Goal: Information Seeking & Learning: Learn about a topic

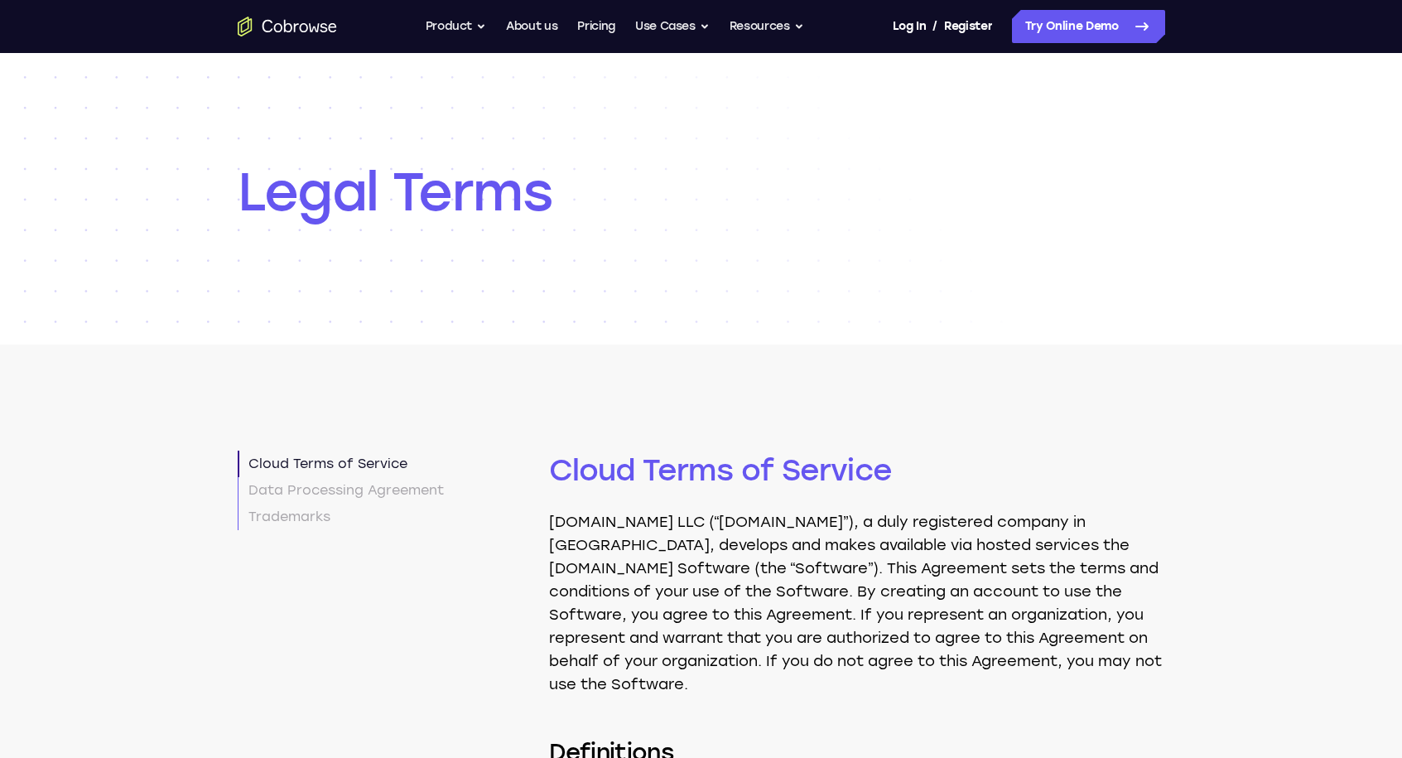
click at [287, 27] on icon "Go to the home page" at bounding box center [287, 27] width 99 height 20
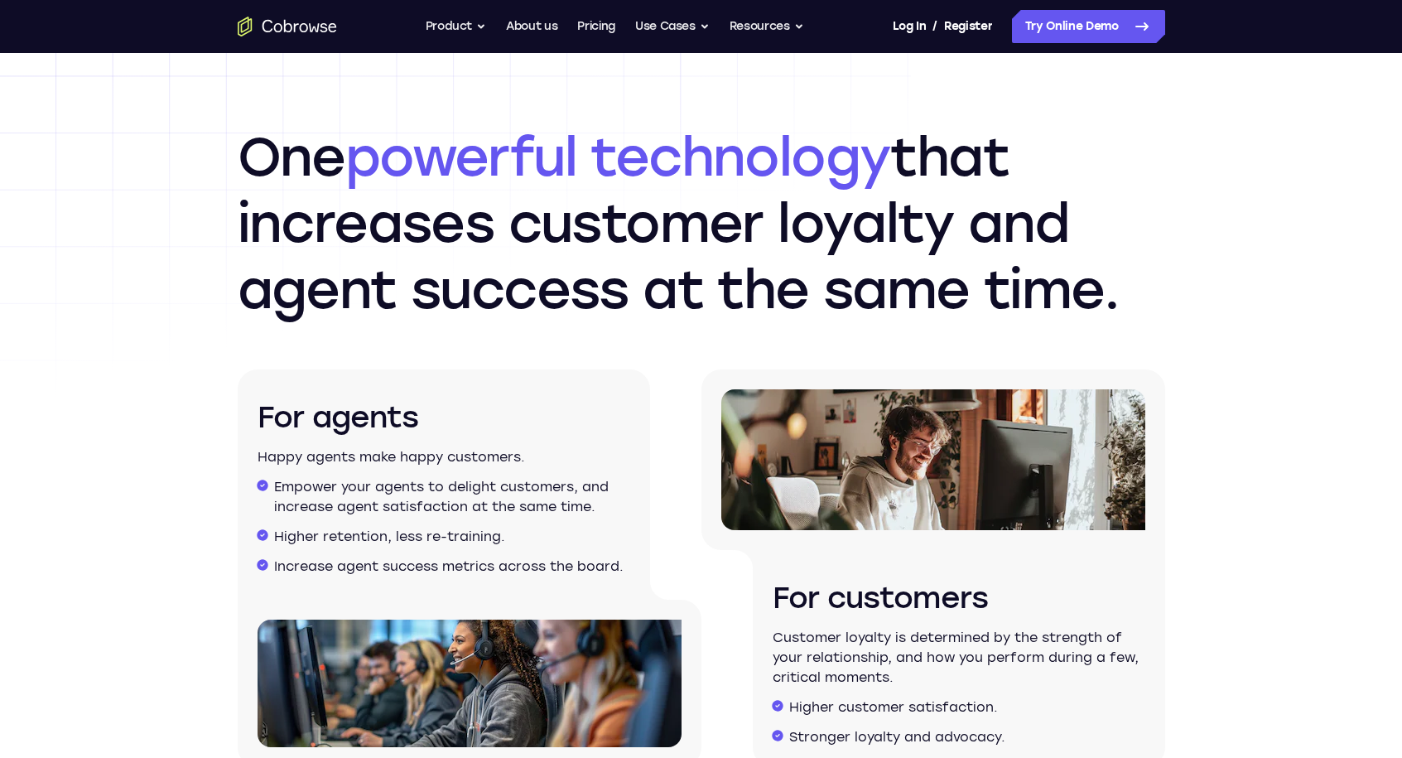
click at [590, 500] on li "Empower your agents to delight customers, and increase agent satisfaction at th…" at bounding box center [452, 497] width 356 height 40
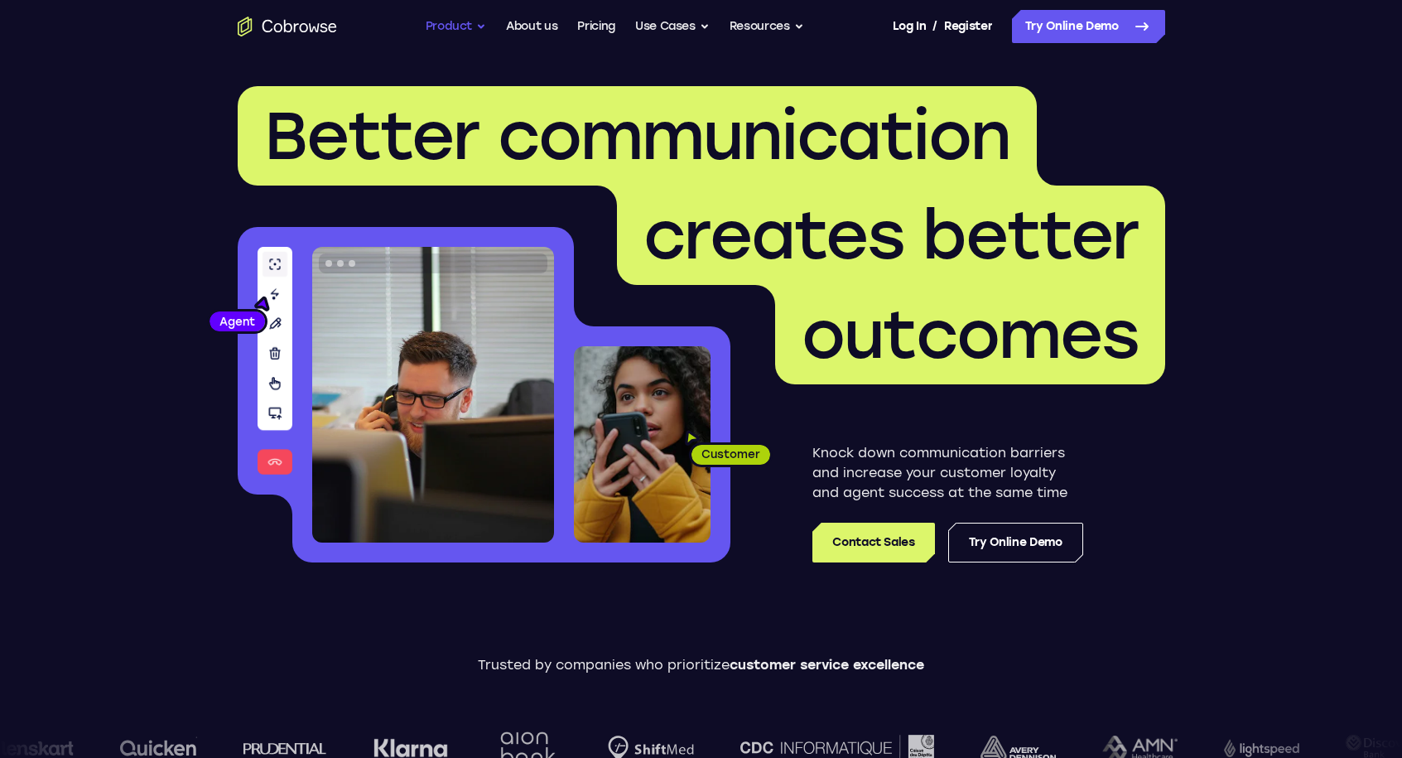
click at [463, 22] on button "Product" at bounding box center [456, 26] width 61 height 33
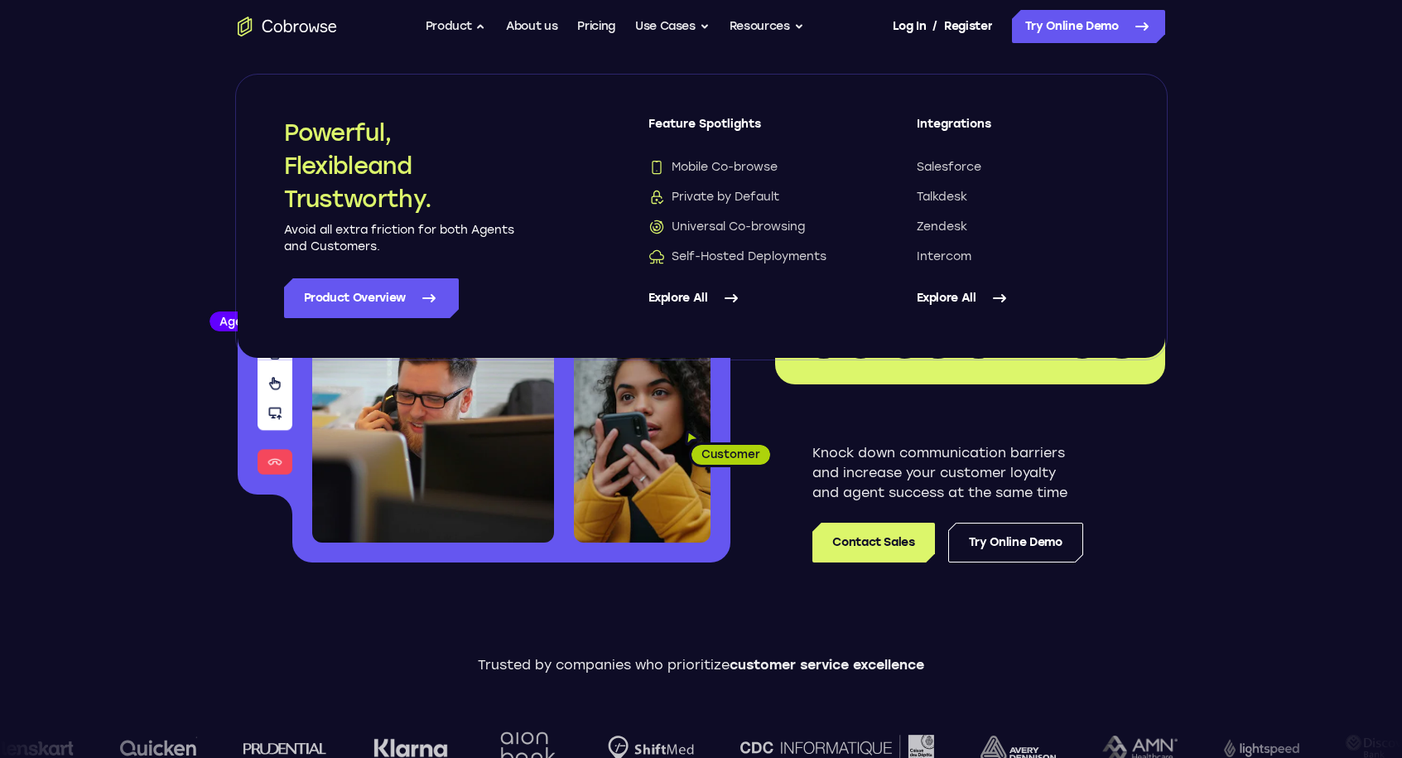
click at [231, 432] on header "Better communication creates better outcomes Customer Agent Agent Knock down co…" at bounding box center [701, 331] width 1060 height 556
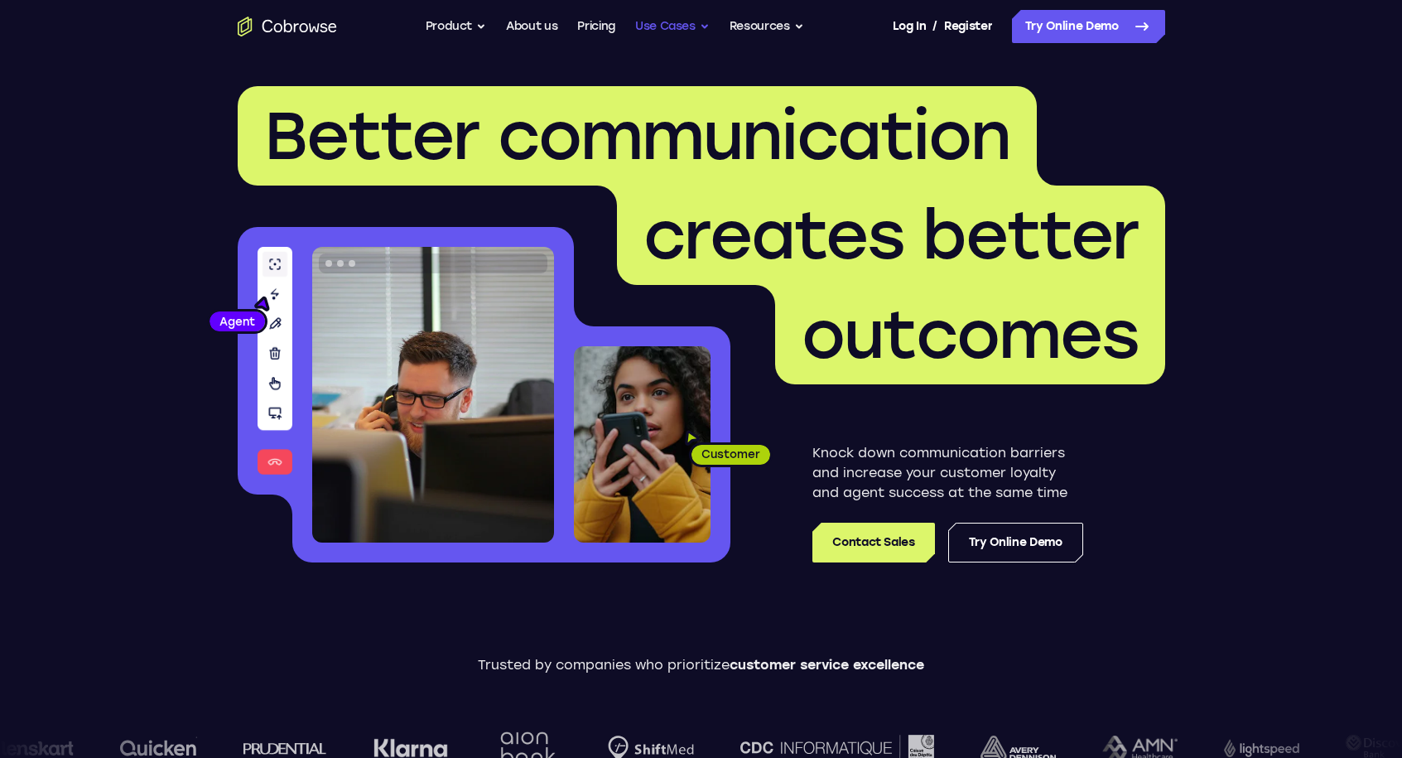
click at [664, 22] on button "Use Cases" at bounding box center [672, 26] width 75 height 33
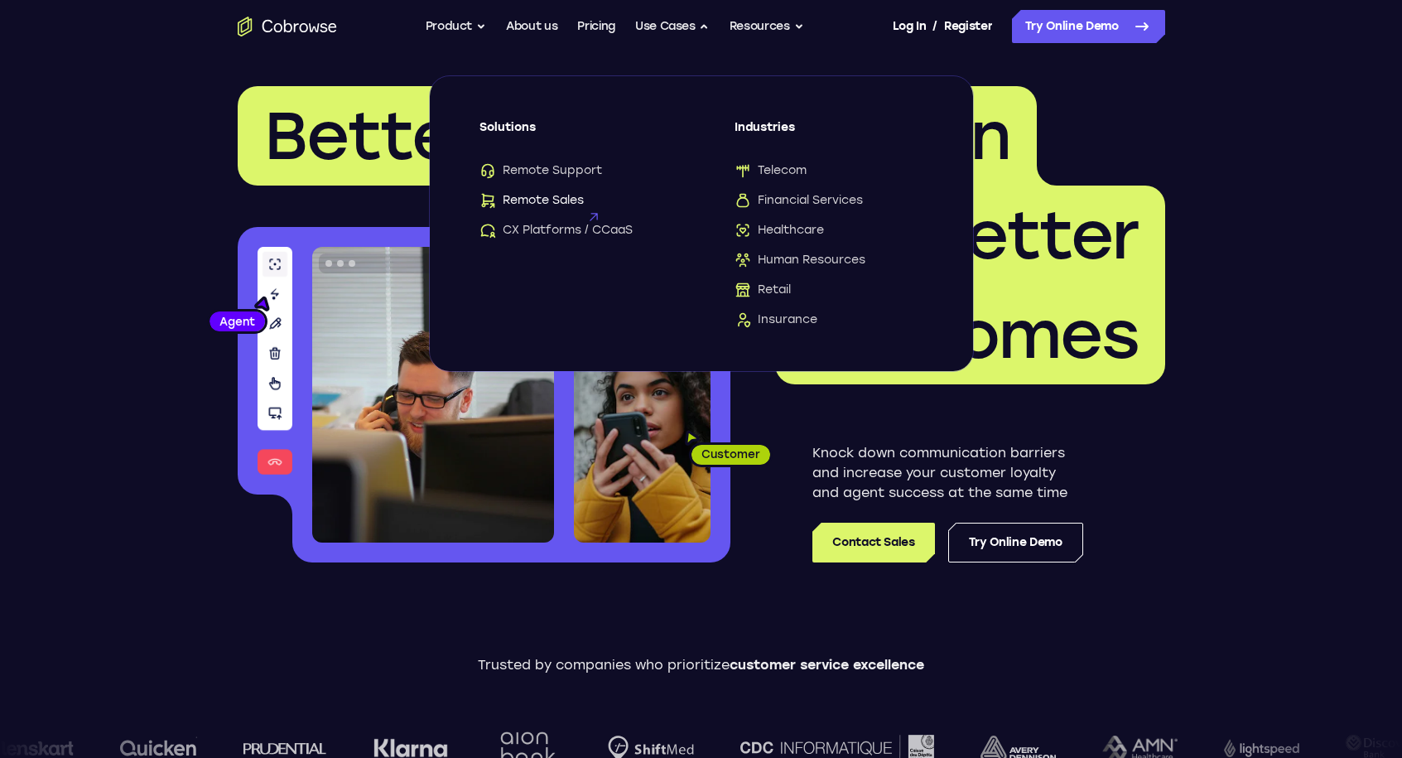
click at [548, 202] on span "Remote Sales" at bounding box center [532, 200] width 104 height 17
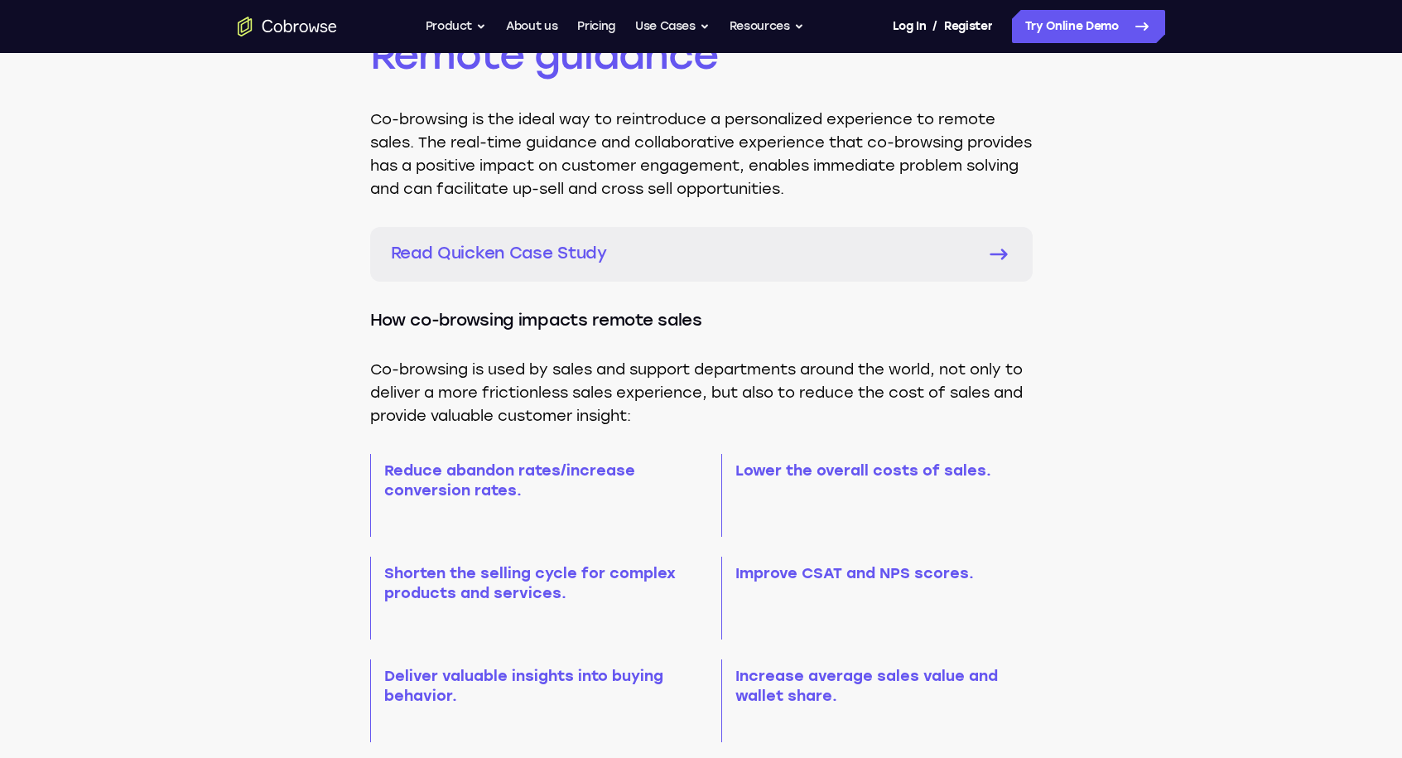
scroll to position [1241, 0]
